Goal: Information Seeking & Learning: Understand process/instructions

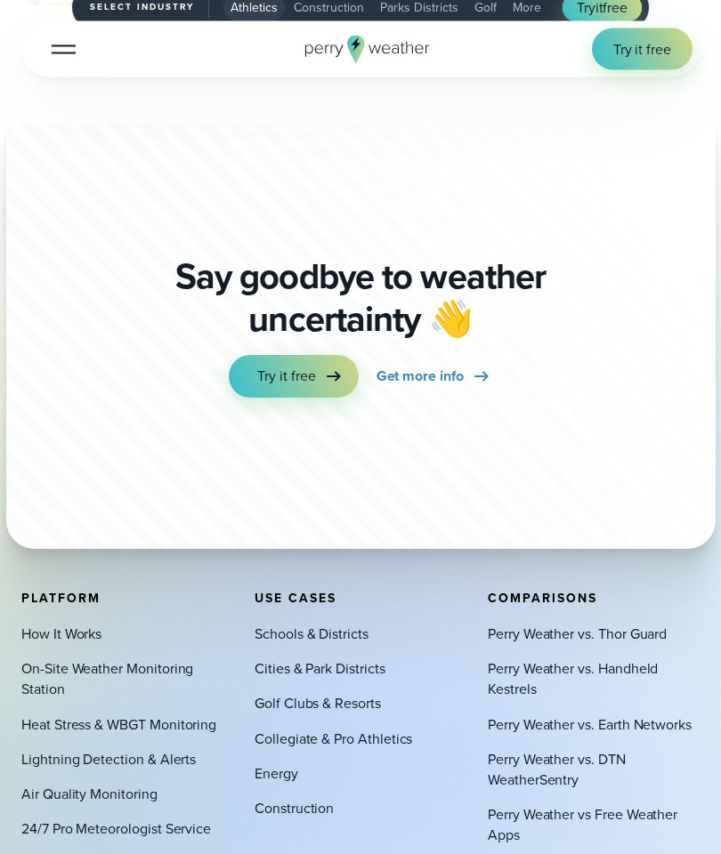
scroll to position [5679, 0]
click at [52, 51] on div at bounding box center [64, 50] width 24 height 2
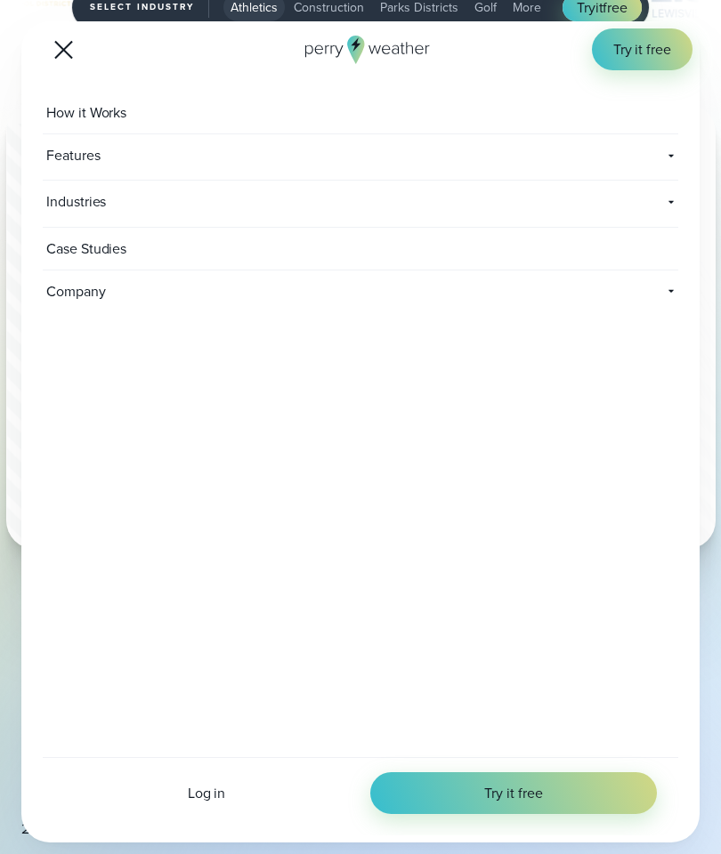
click at [60, 146] on span "Features" at bounding box center [194, 155] width 303 height 42
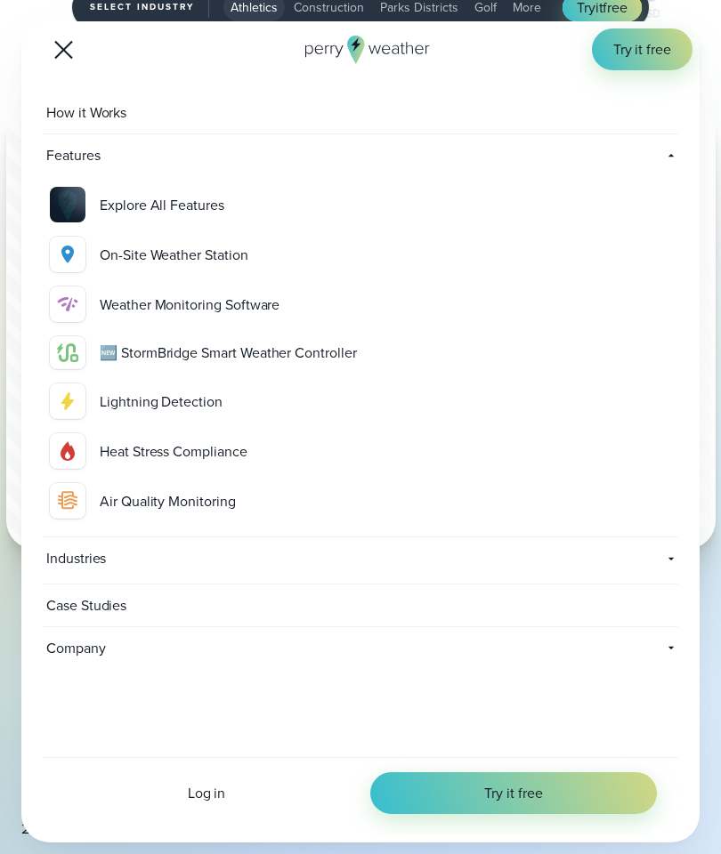
click at [68, 114] on span "How it Works" at bounding box center [88, 113] width 91 height 42
